Goal: Communication & Community: Answer question/provide support

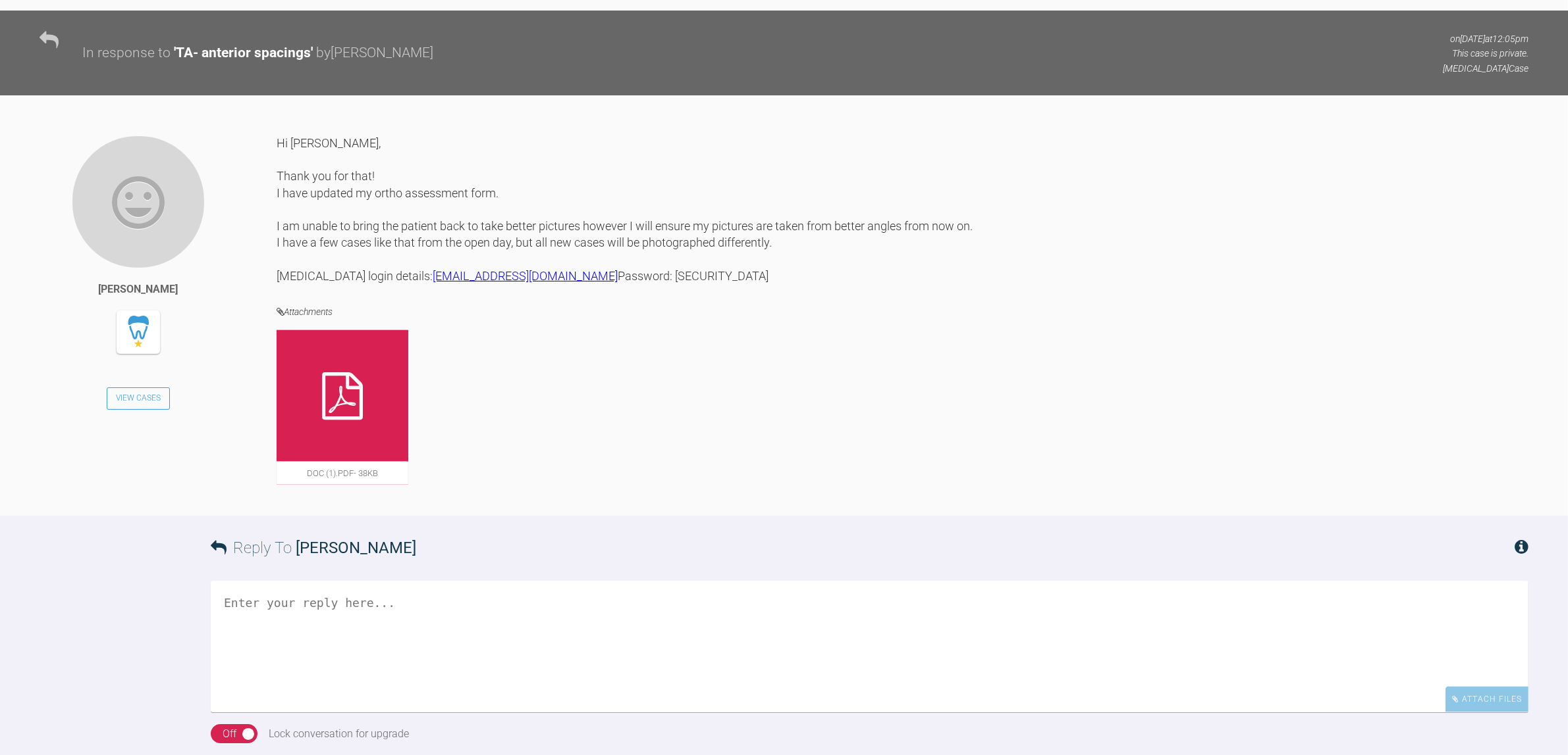
scroll to position [1701, 0]
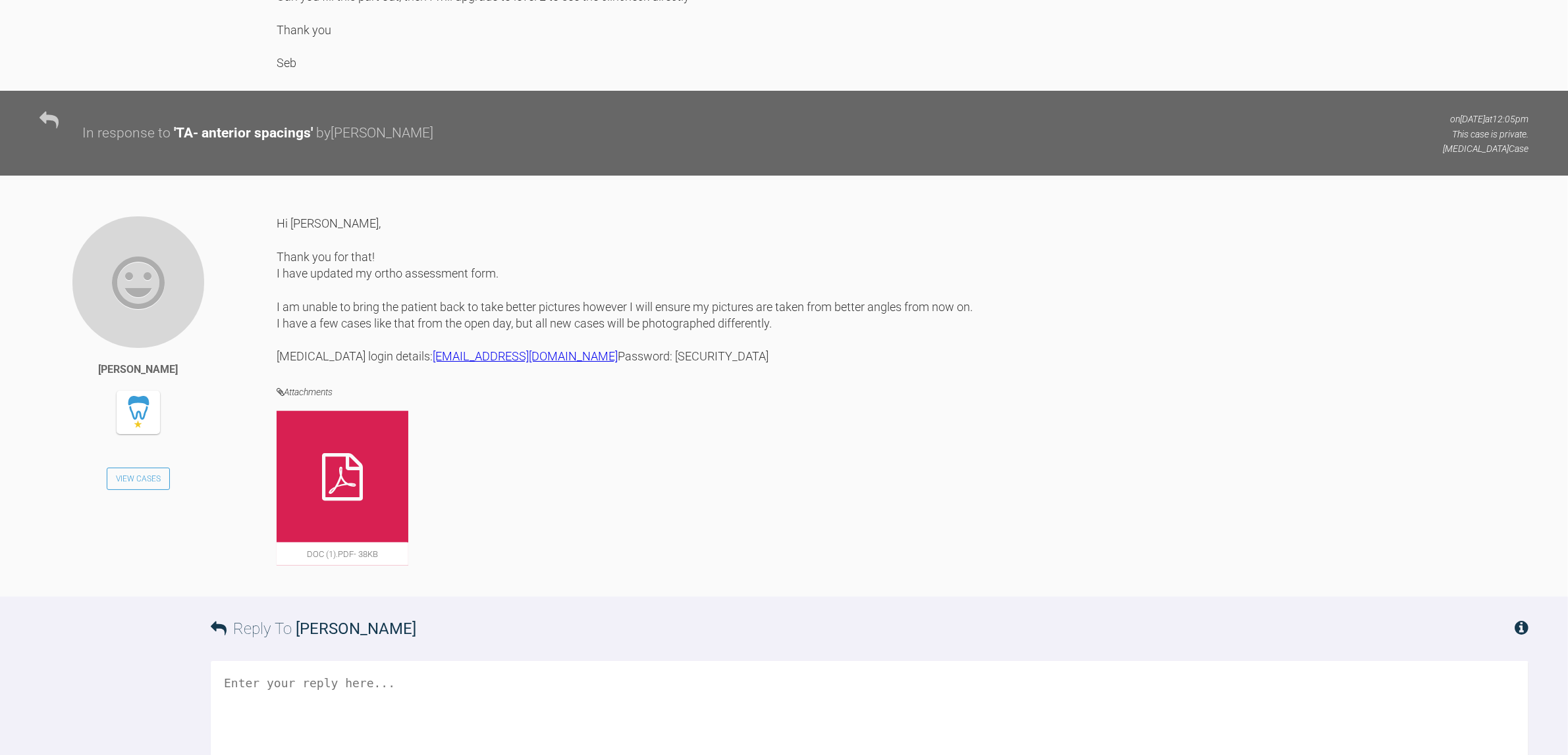
click at [377, 466] on div at bounding box center [341, 476] width 131 height 131
drag, startPoint x: 519, startPoint y: 365, endPoint x: 397, endPoint y: 366, distance: 122.0
click at [397, 365] on div "Hi [PERSON_NAME], Thank you for that! I have updated my ortho assessment form. …" at bounding box center [902, 290] width 1252 height 149
copy link "[EMAIL_ADDRESS][DOMAIN_NAME]"
drag, startPoint x: 372, startPoint y: 380, endPoint x: 336, endPoint y: 382, distance: 36.1
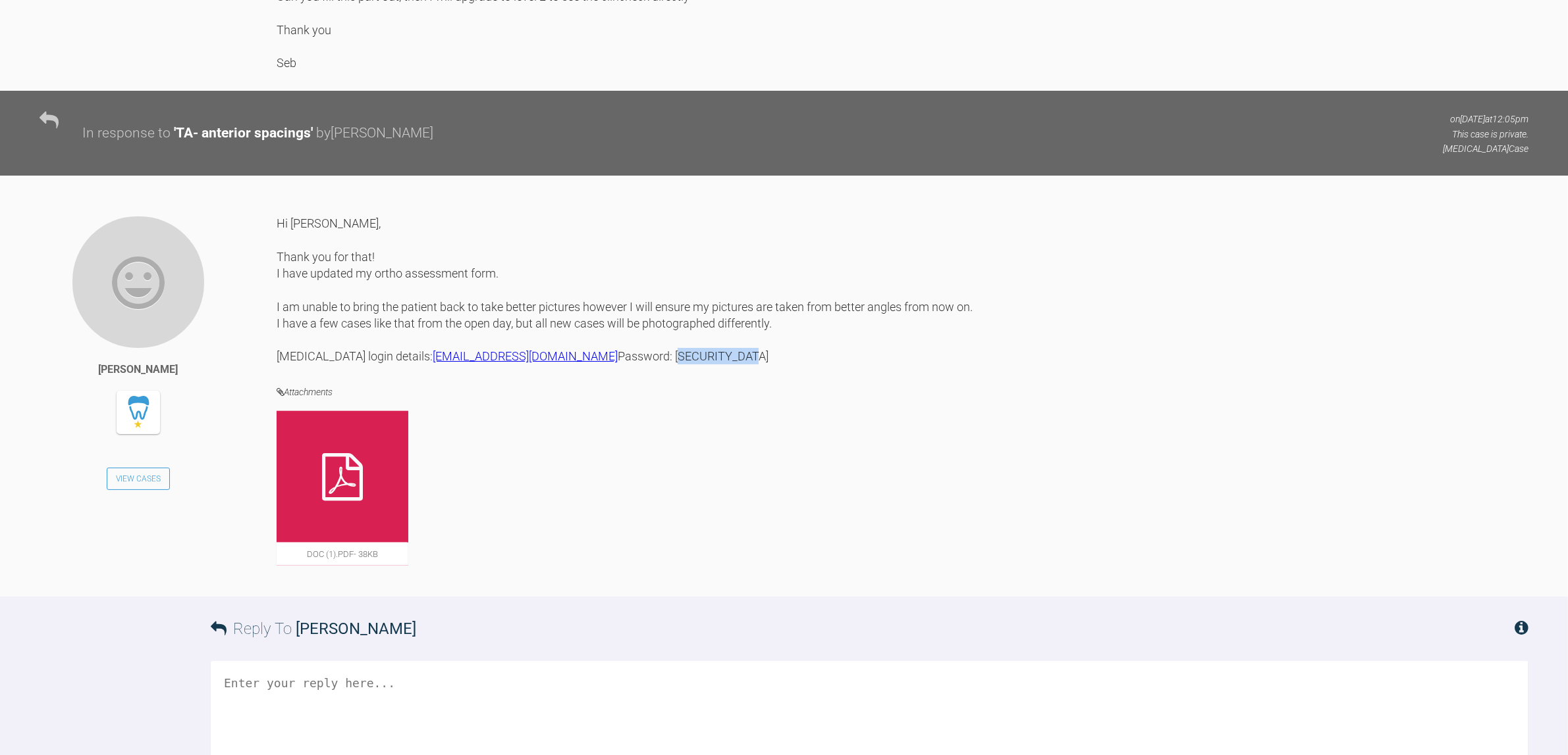
click at [336, 365] on div "Hi [PERSON_NAME], Thank you for that! I have updated my ortho assessment form. …" at bounding box center [902, 290] width 1252 height 149
copy div "Mshakel2003!"
click at [445, 365] on div "Hi [PERSON_NAME], Thank you for that! I have updated my ortho assessment form. …" at bounding box center [902, 290] width 1252 height 149
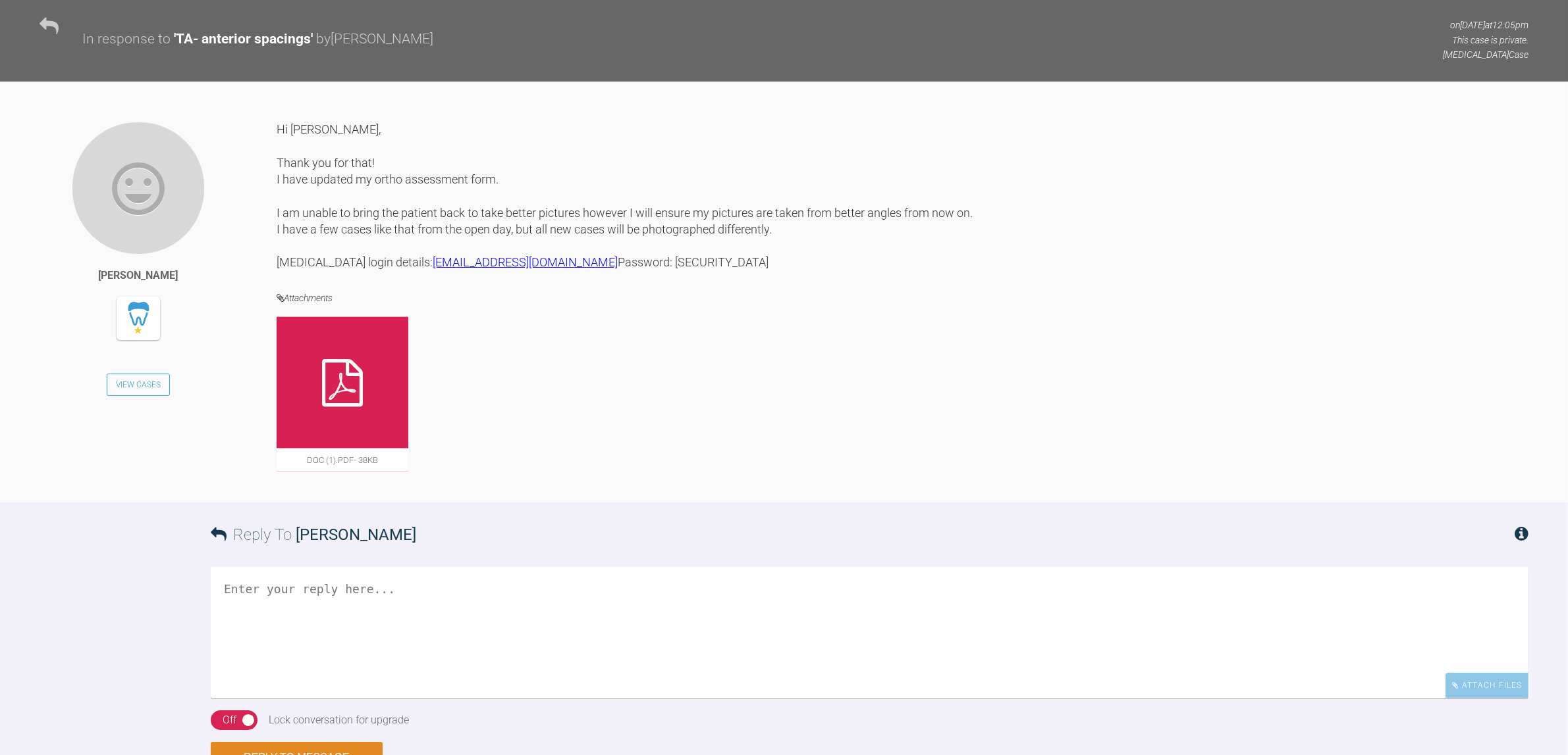
scroll to position [1866, 0]
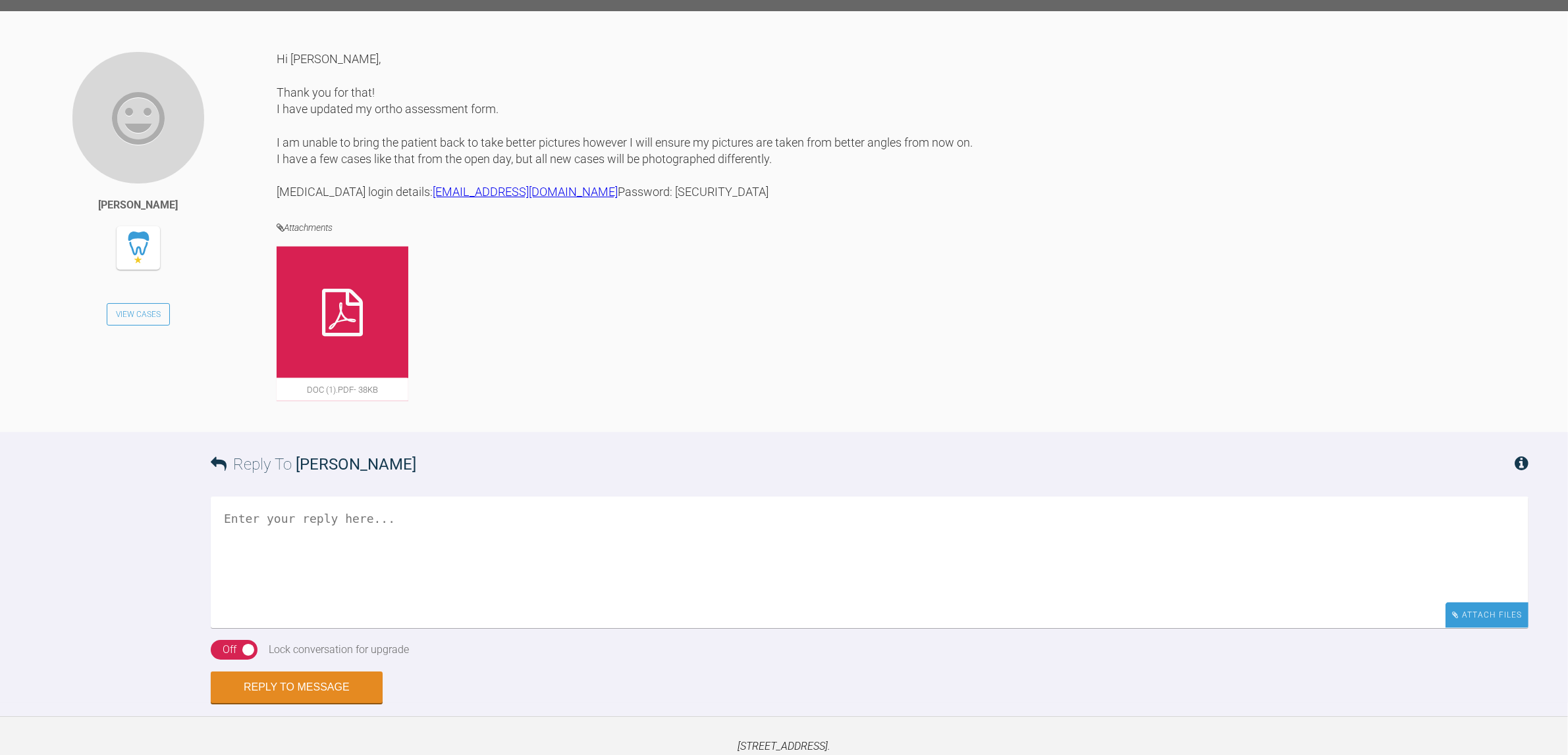
click at [1474, 628] on div "Attach Files" at bounding box center [1486, 616] width 83 height 25
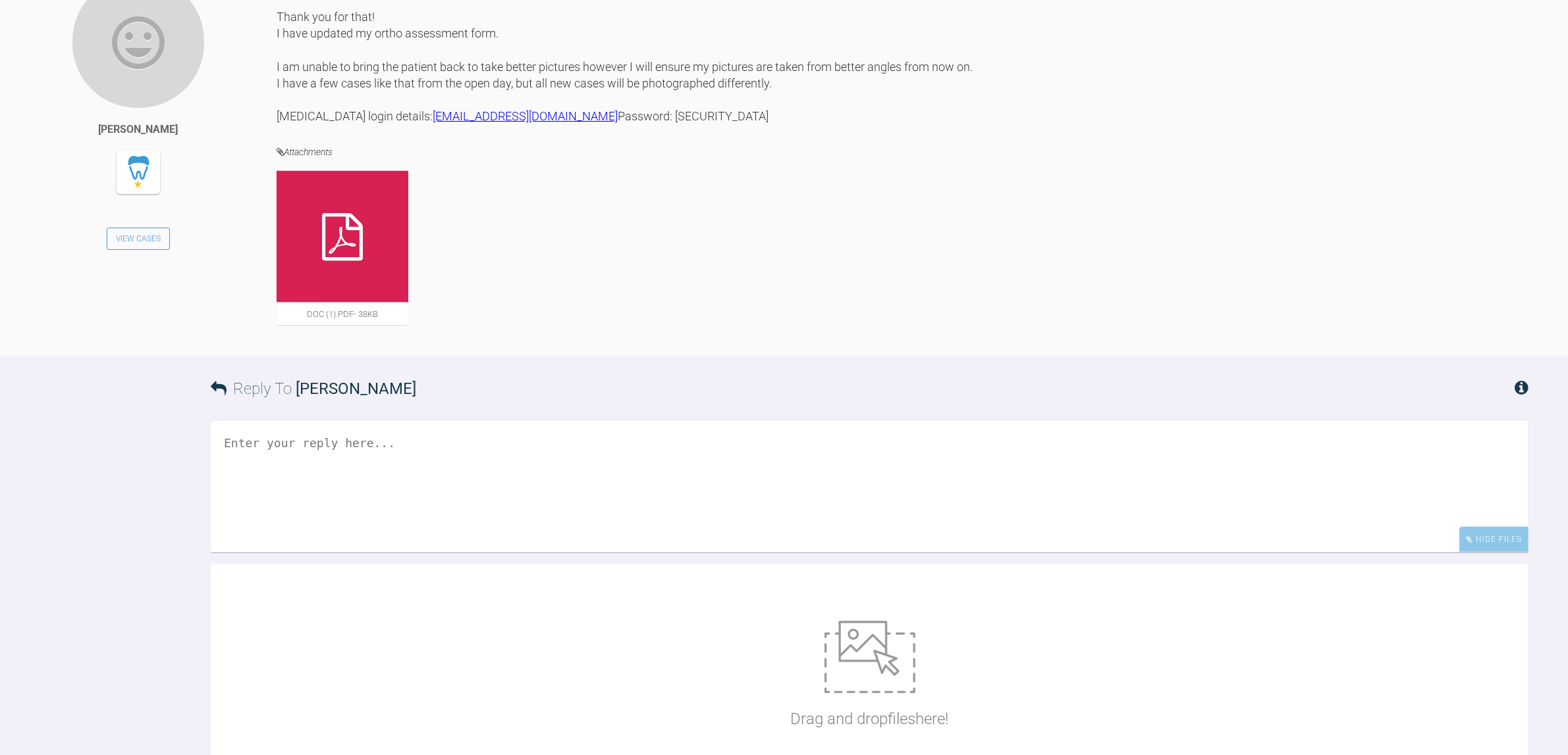
scroll to position [2112, 0]
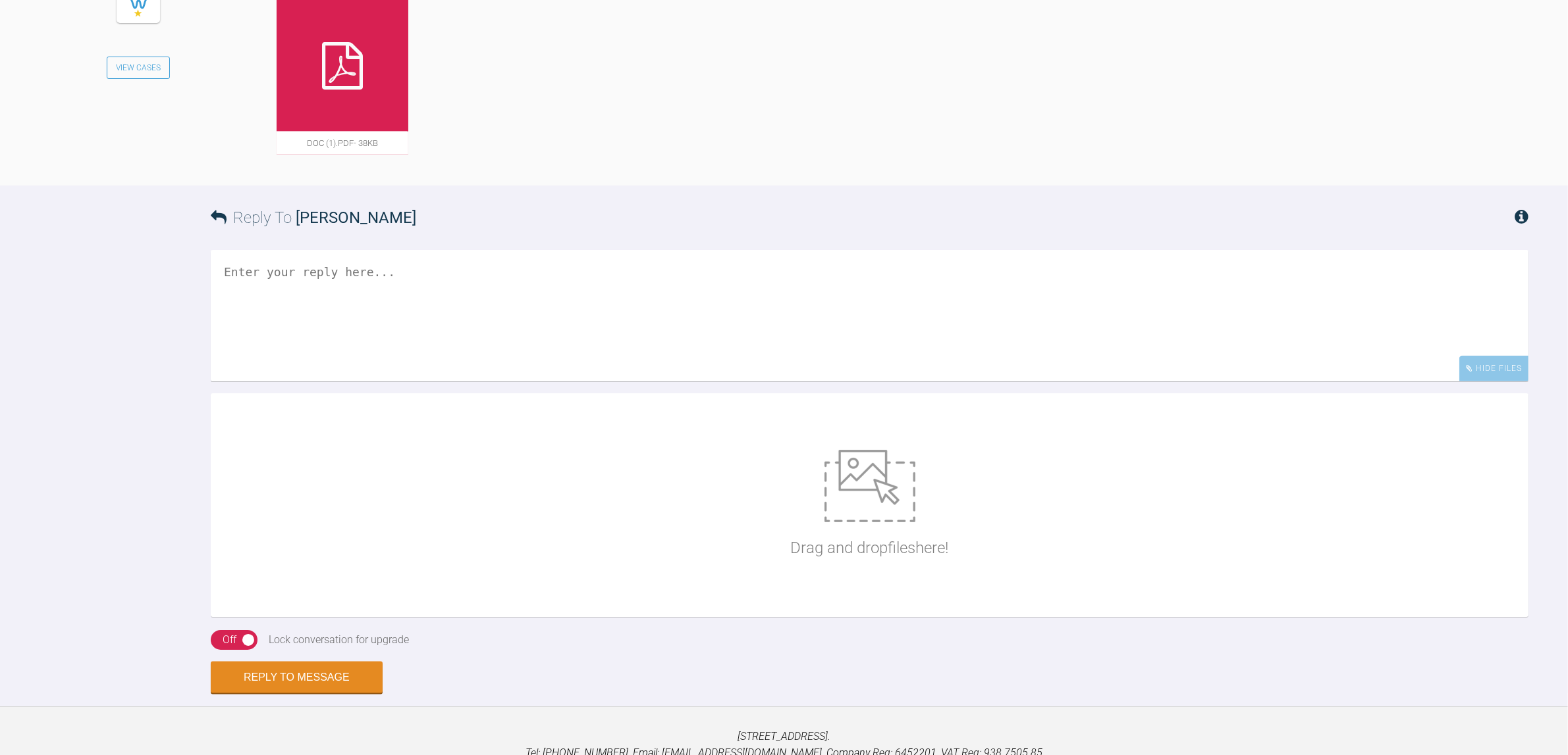
click at [778, 478] on div "Drag and drop files here!" at bounding box center [870, 505] width 1317 height 224
type input "C:\fakepath\Untitled.png"
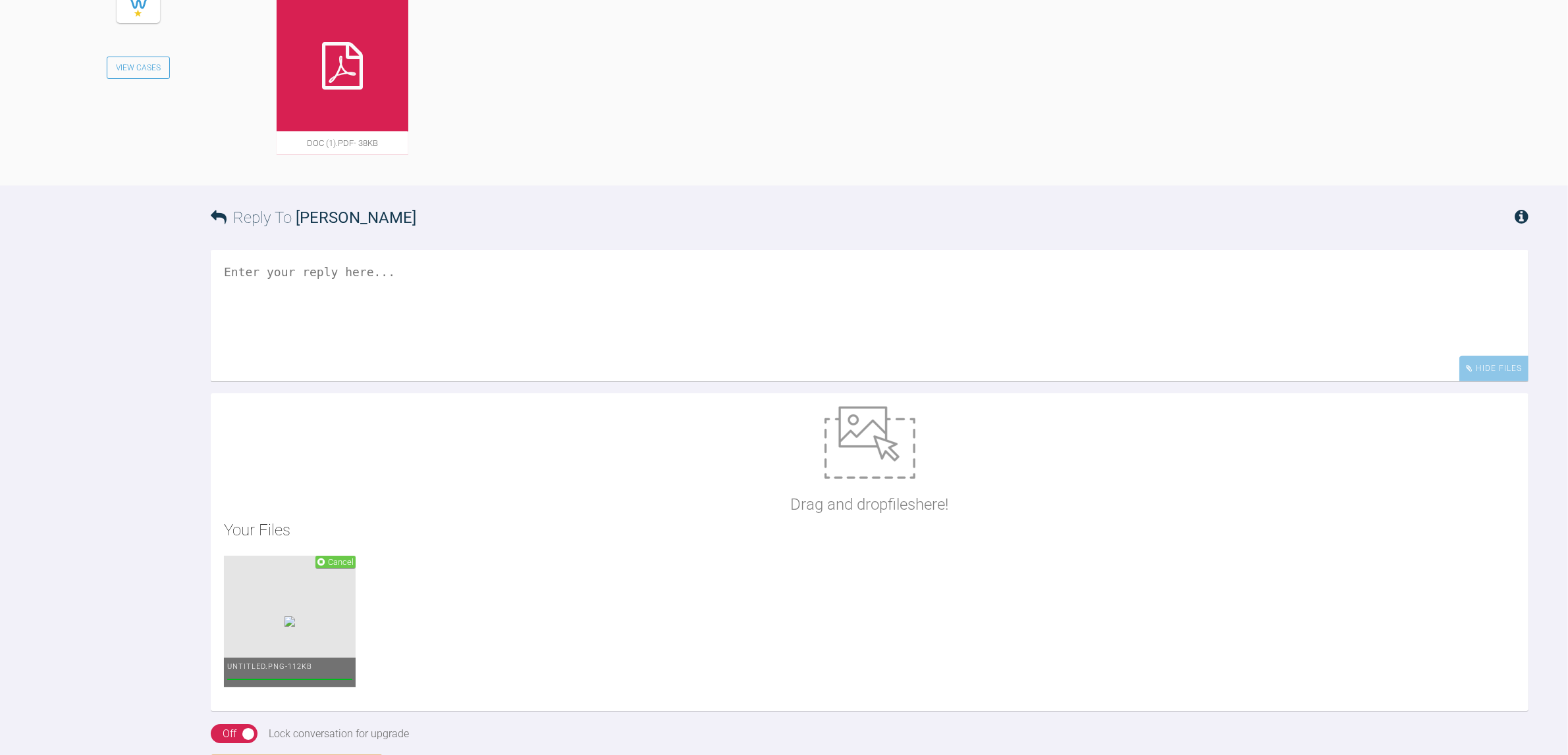
click at [440, 340] on textarea at bounding box center [870, 315] width 1317 height 131
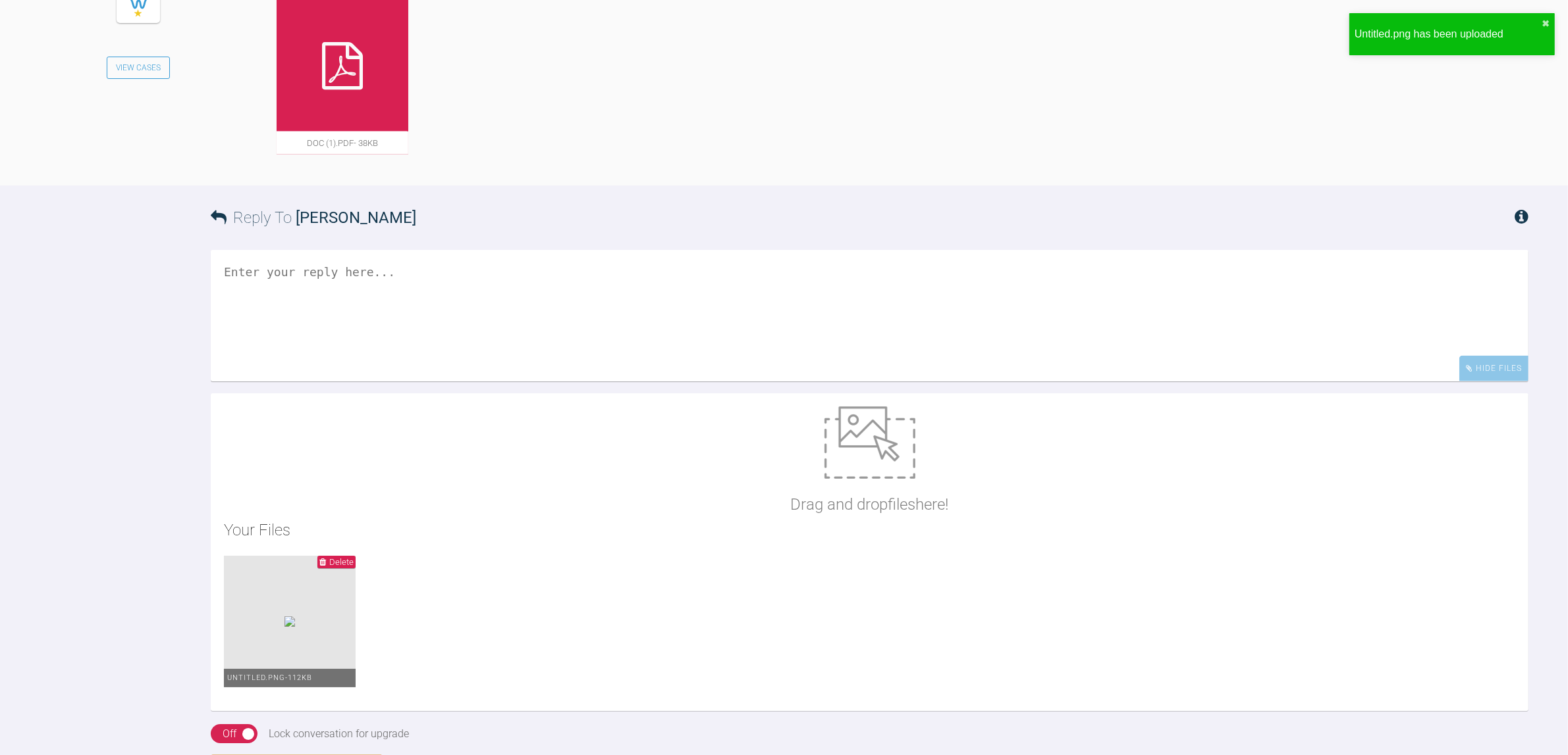
type textarea "C"
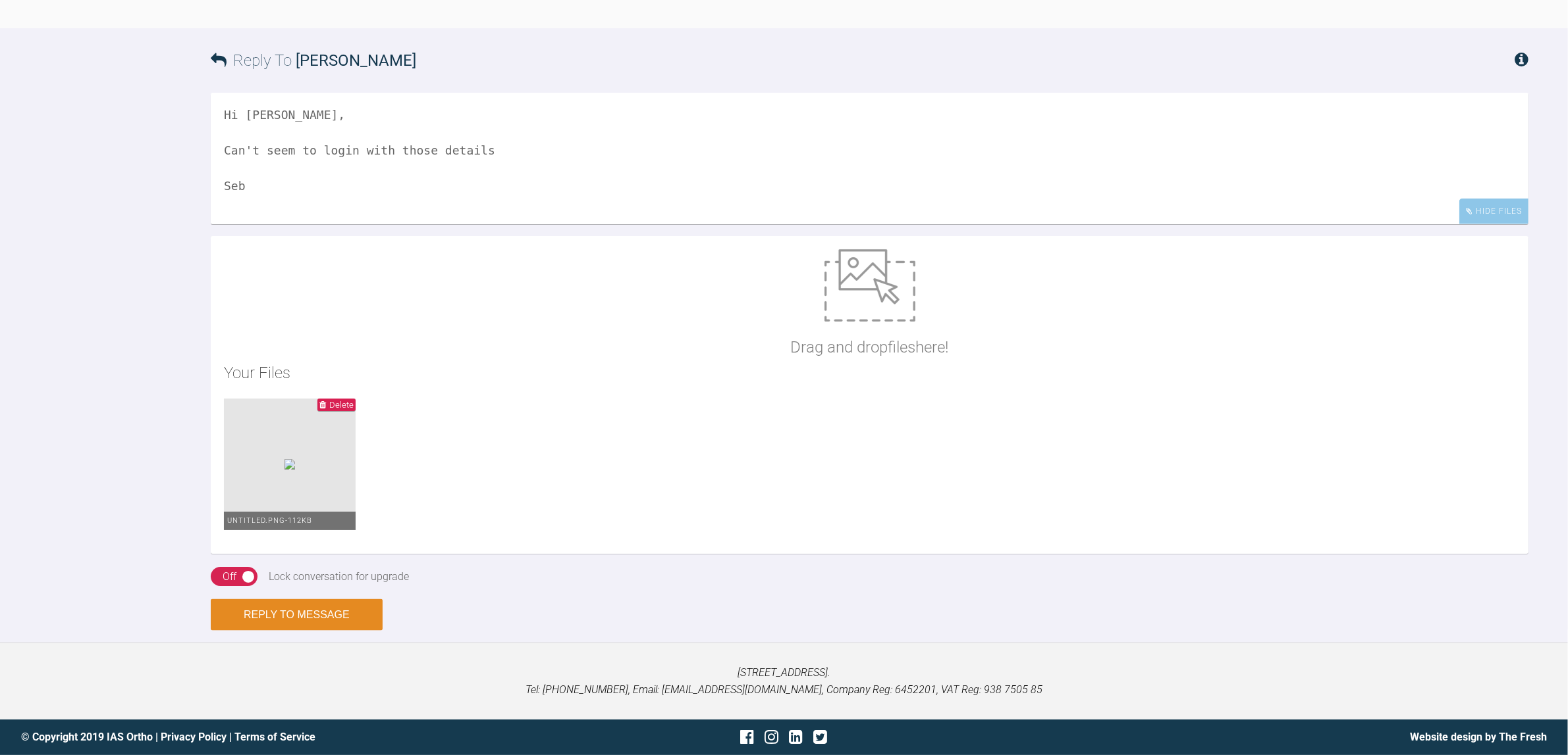
type textarea "Hi [PERSON_NAME], Can't seem to login with those details Seb"
click at [353, 608] on button "Reply to Message" at bounding box center [297, 615] width 172 height 32
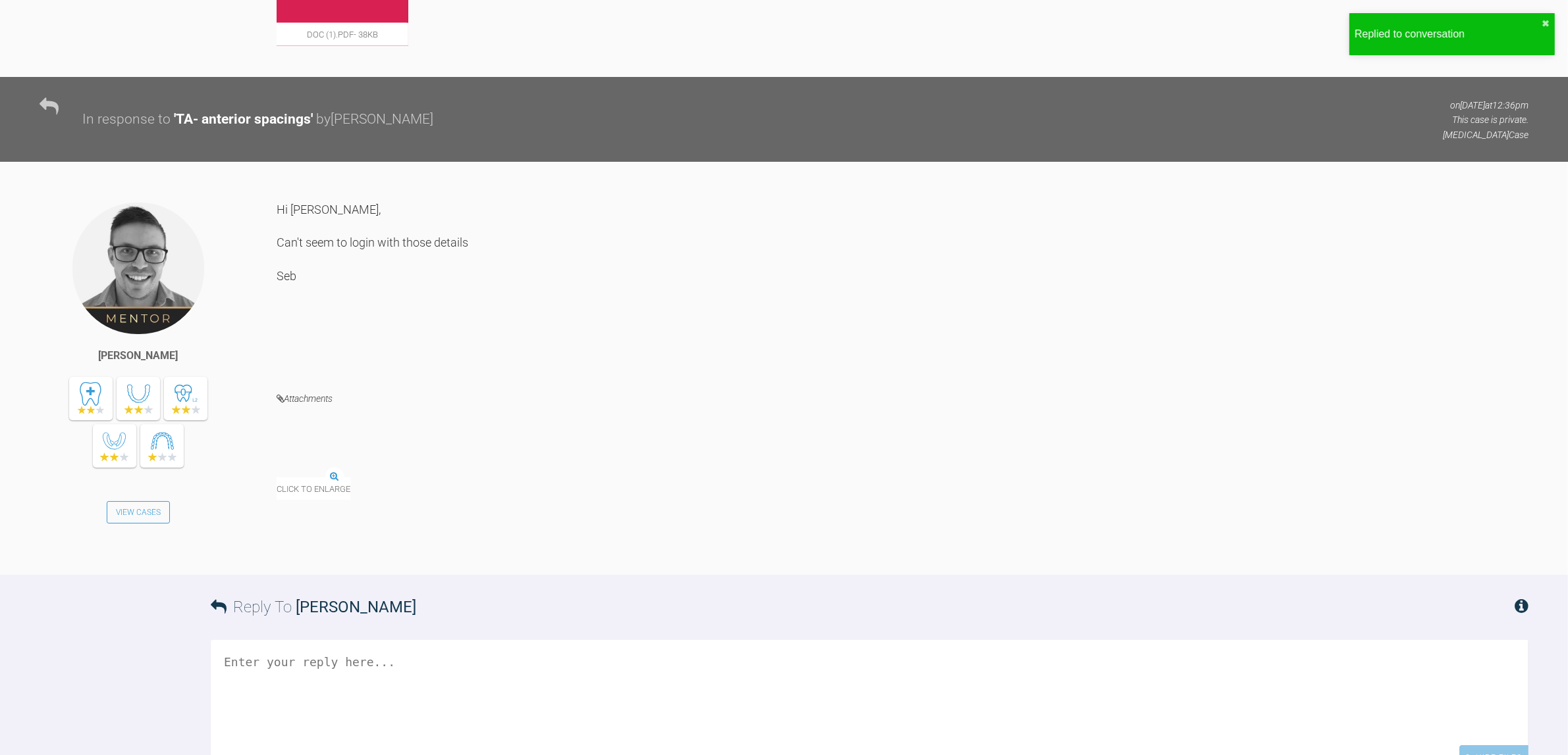
scroll to position [2215, 0]
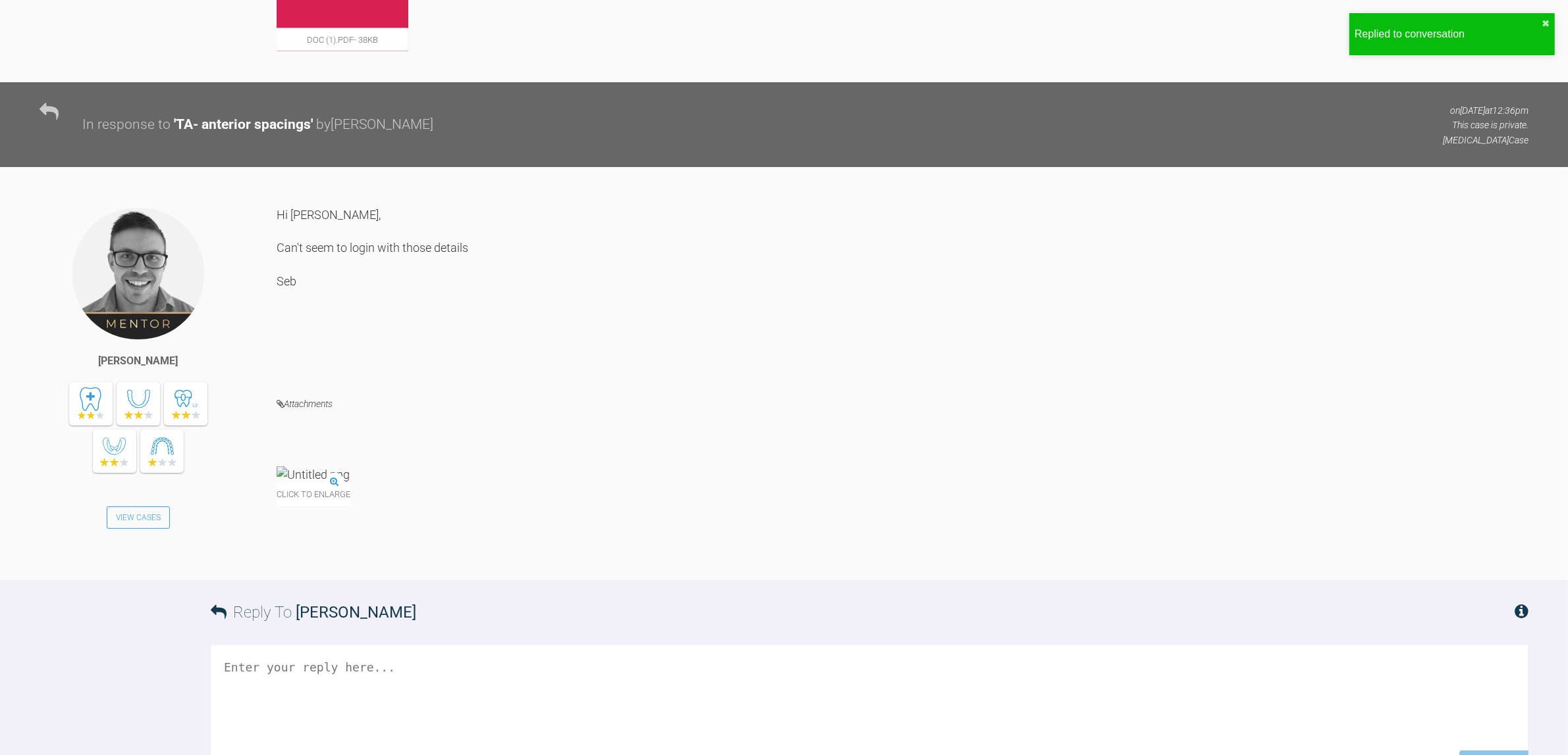
click at [350, 466] on img at bounding box center [313, 474] width 73 height 16
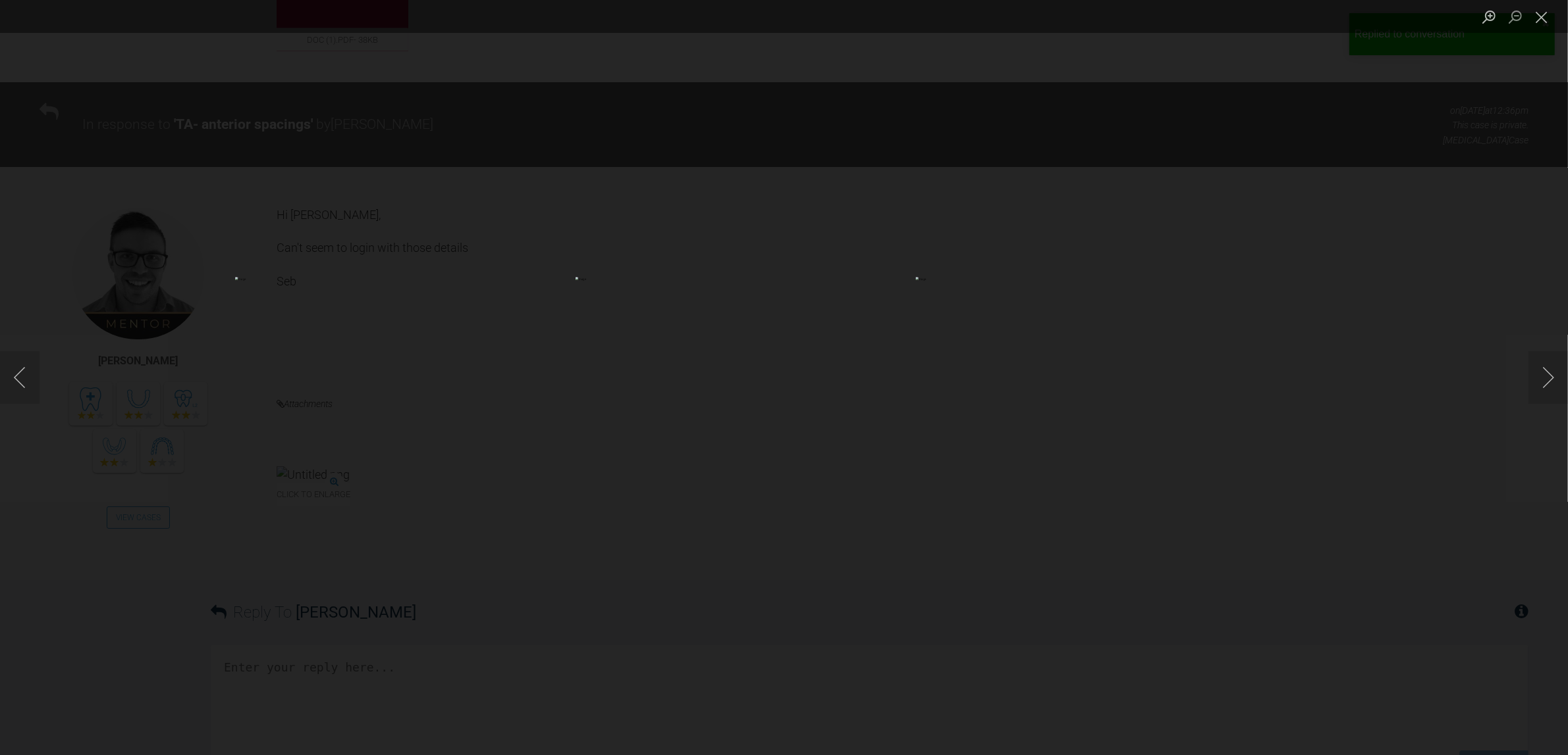
click at [594, 488] on div "Lightbox" at bounding box center [784, 378] width 1568 height 755
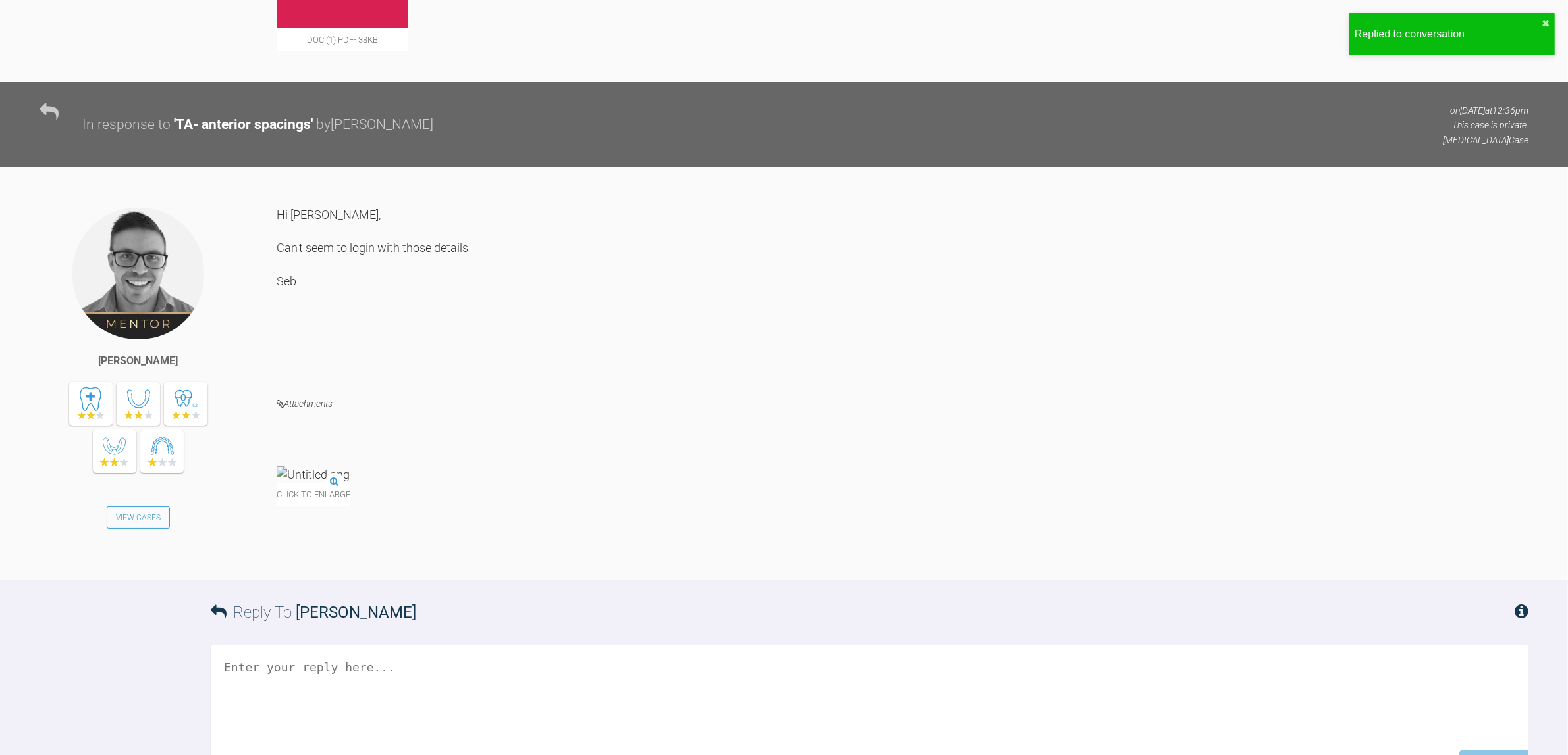
click at [350, 466] on img at bounding box center [313, 474] width 73 height 16
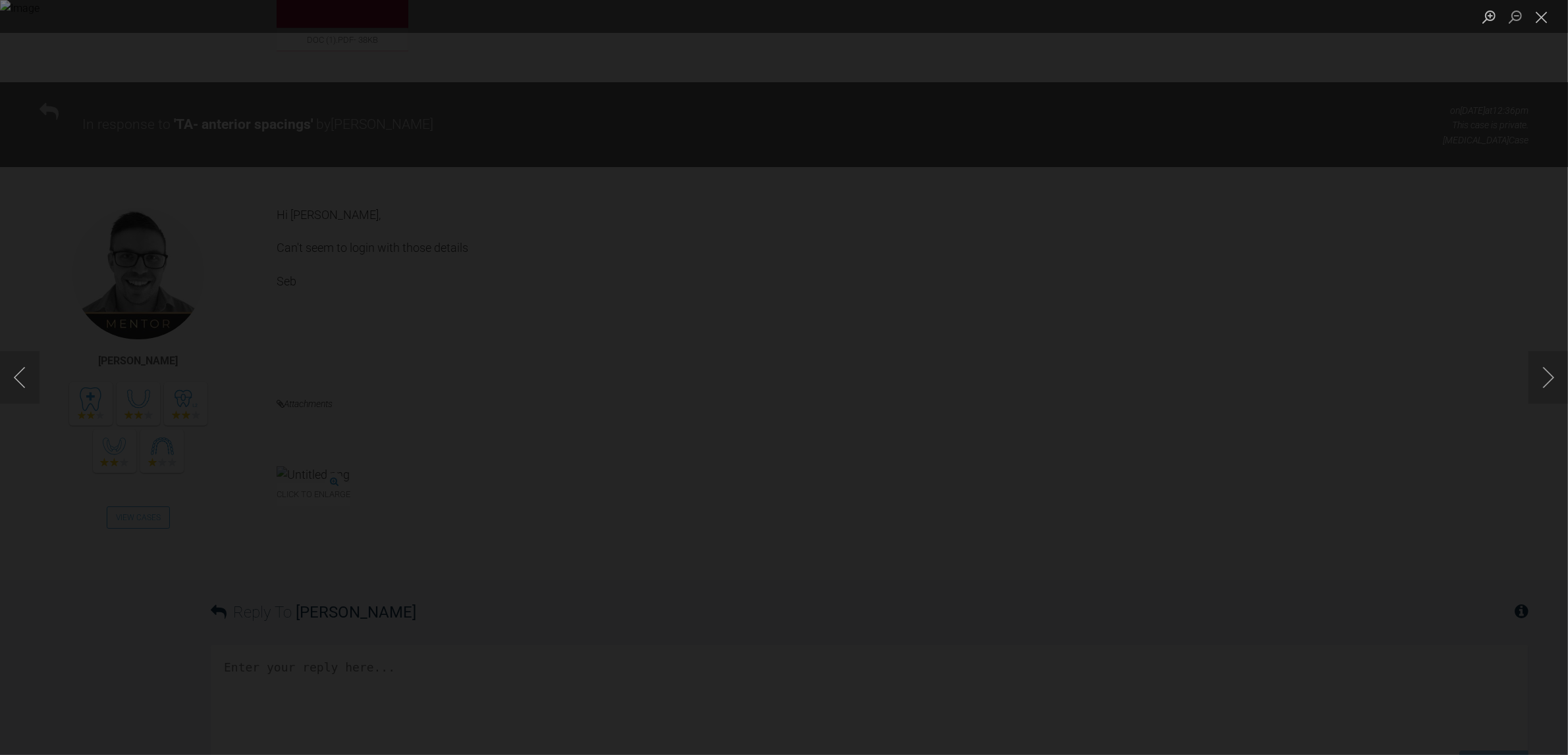
click at [139, 548] on div "Lightbox" at bounding box center [784, 378] width 1568 height 755
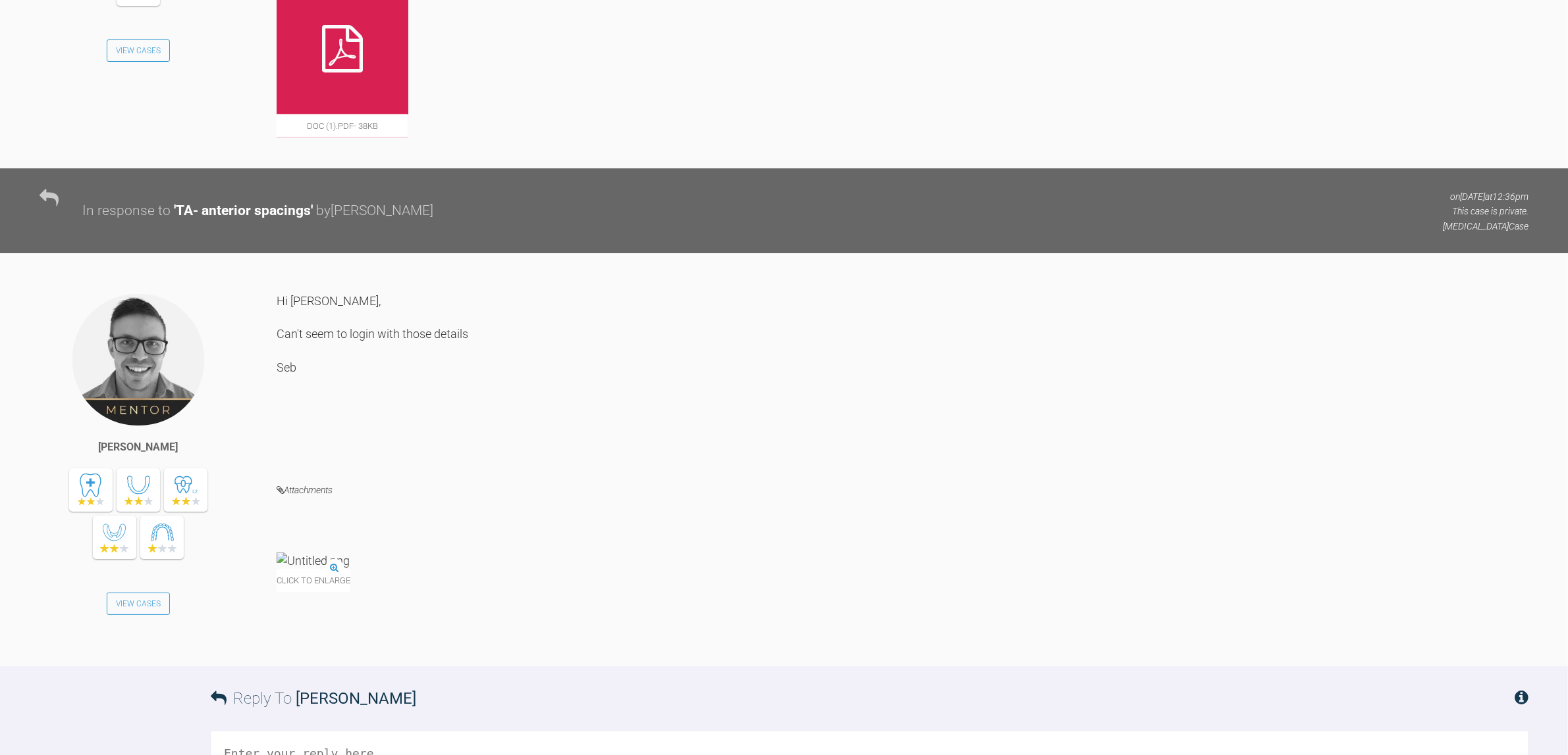
scroll to position [2133, 0]
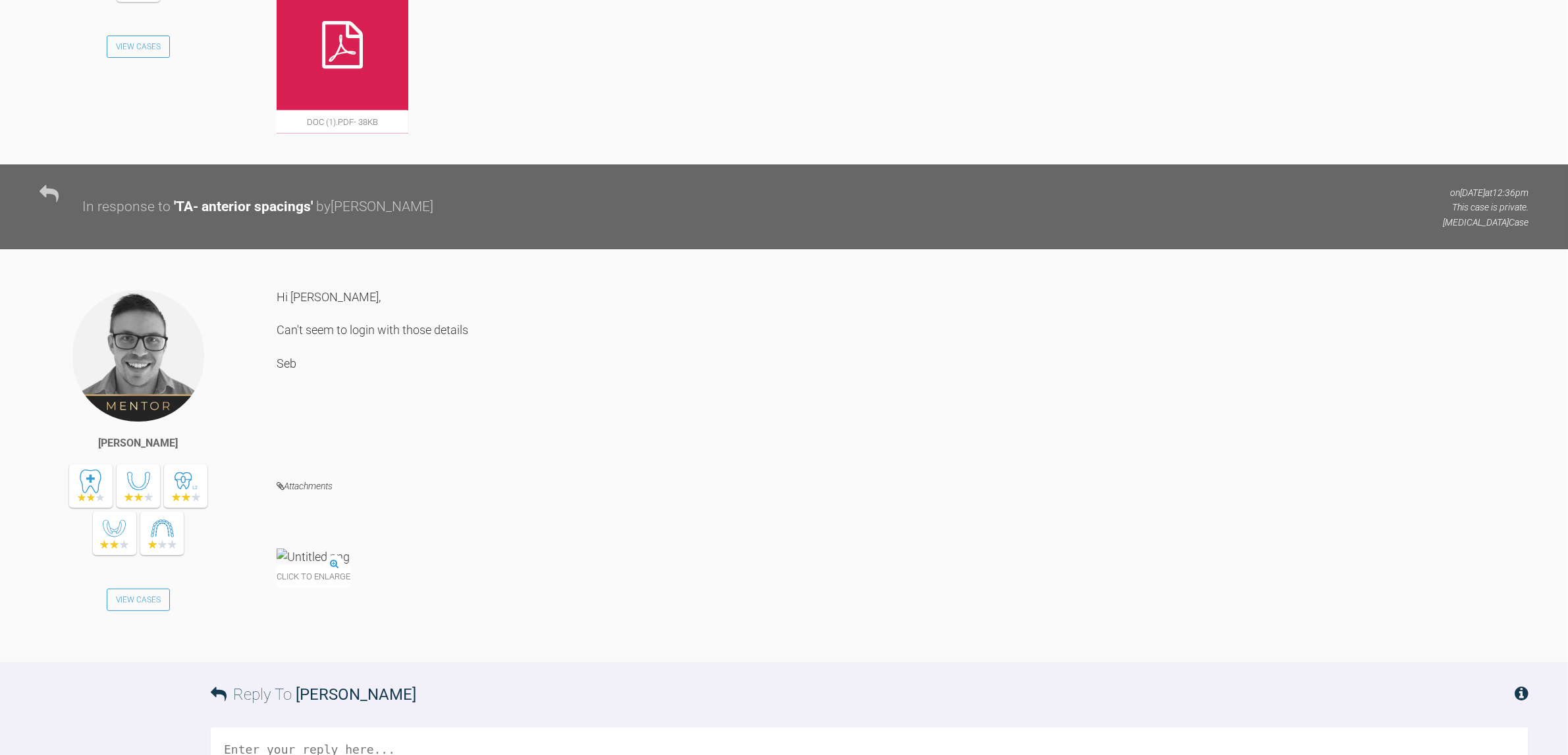
click at [350, 549] on img at bounding box center [313, 557] width 73 height 16
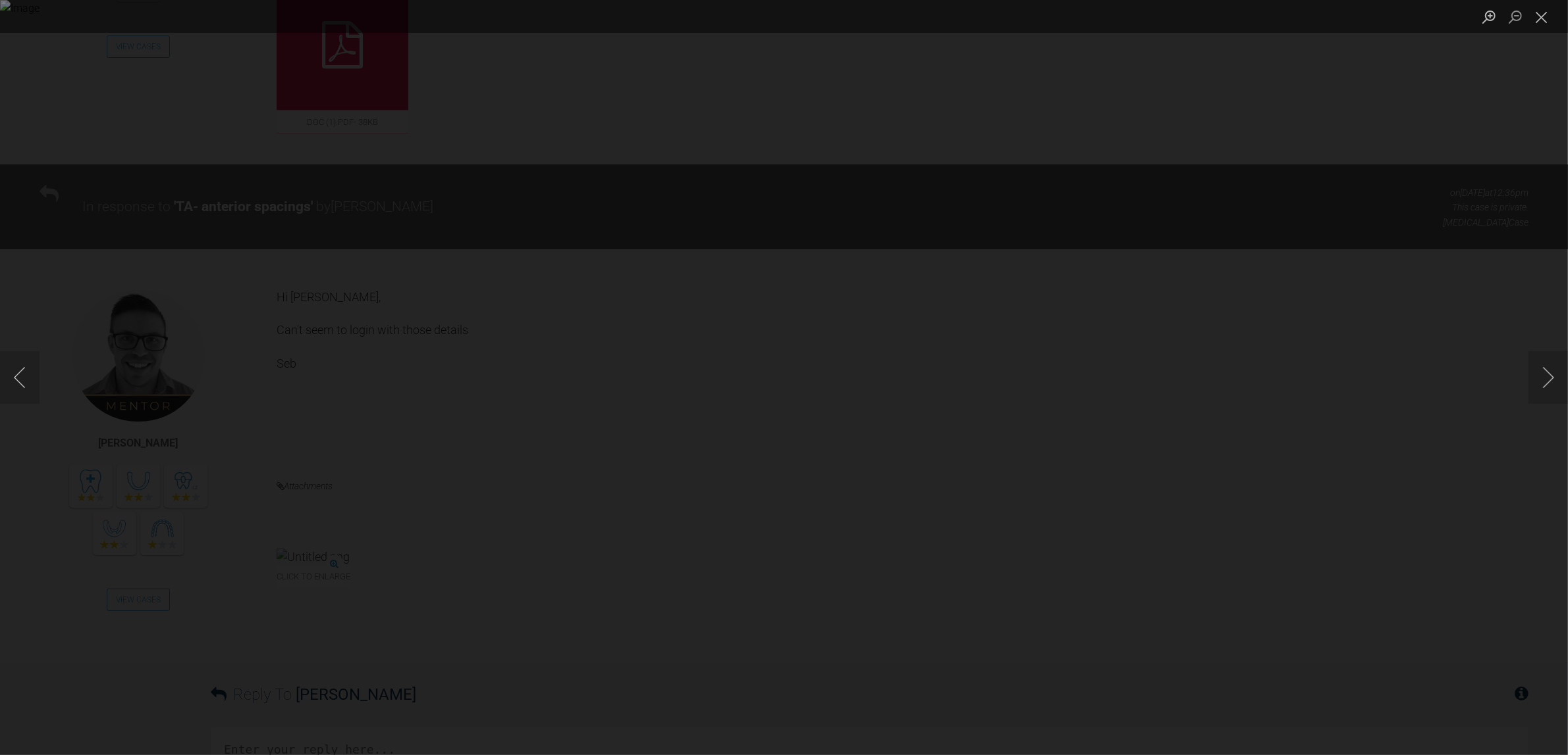
click at [77, 601] on div "Lightbox" at bounding box center [784, 378] width 1568 height 755
